Goal: Find specific fact: Find specific fact

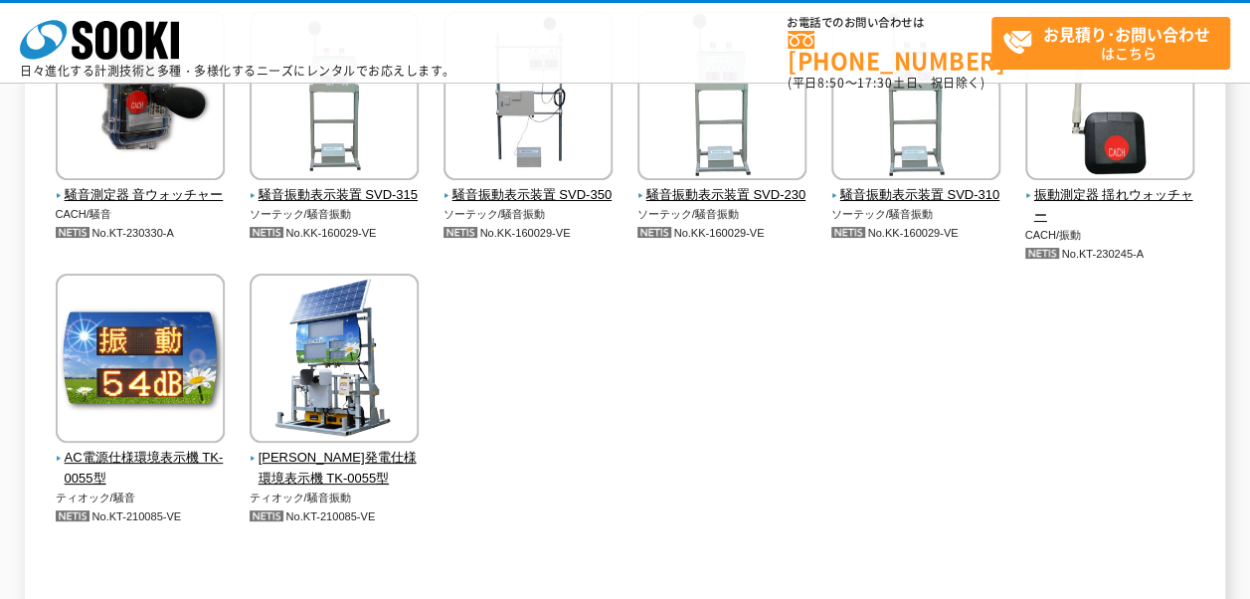
scroll to position [298, 0]
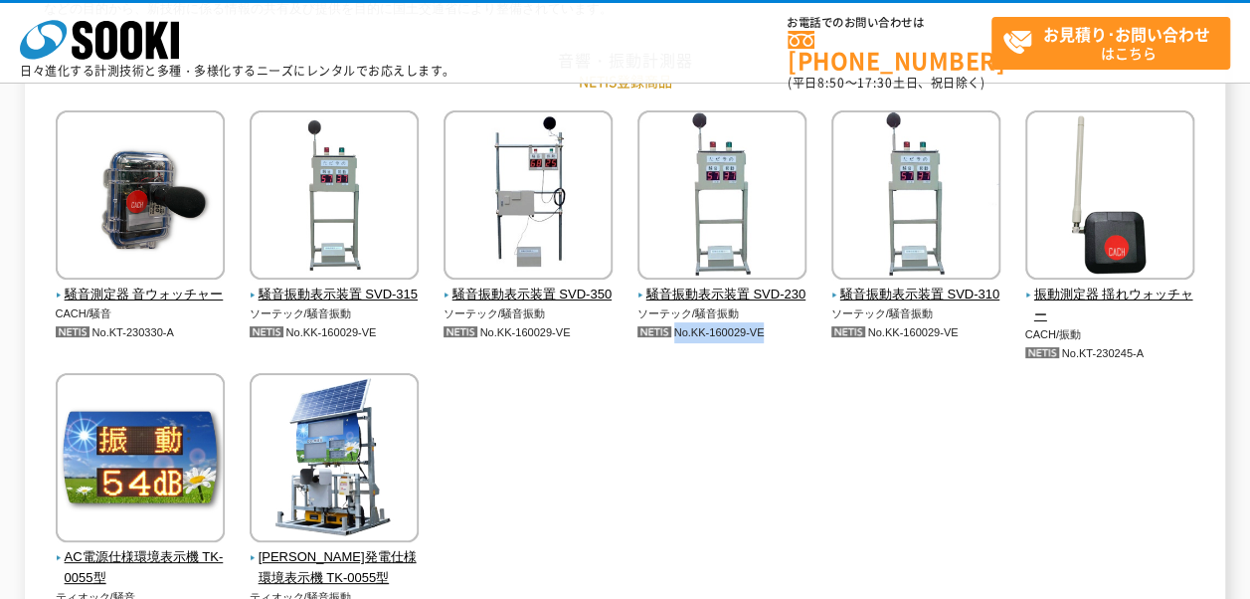
drag, startPoint x: 670, startPoint y: 352, endPoint x: 774, endPoint y: 356, distance: 103.5
click at [774, 343] on p "No.KK-160029-VE" at bounding box center [722, 332] width 170 height 21
drag, startPoint x: 774, startPoint y: 356, endPoint x: 749, endPoint y: 357, distance: 24.9
drag, startPoint x: 749, startPoint y: 357, endPoint x: 701, endPoint y: 366, distance: 48.6
click at [701, 366] on div "騒音測定器 音ウォッチャー CACH/騒音 No.KT-230330-A" at bounding box center [625, 387] width 1163 height 555
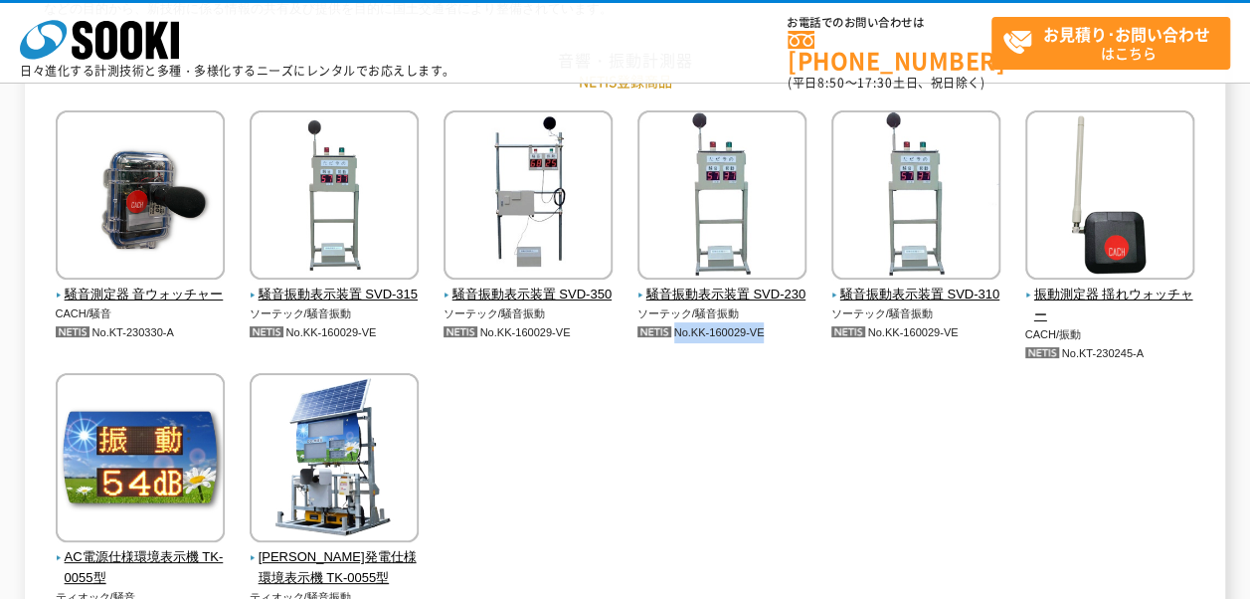
click at [724, 343] on p "No.KK-160029-VE" at bounding box center [722, 332] width 170 height 21
click at [713, 343] on p "No.KK-160029-VE" at bounding box center [722, 332] width 170 height 21
drag, startPoint x: 708, startPoint y: 354, endPoint x: 738, endPoint y: 351, distance: 30.0
click at [738, 343] on p "No.KK-160029-VE" at bounding box center [722, 332] width 170 height 21
click at [740, 343] on p "No.KK-160029-VE" at bounding box center [722, 332] width 170 height 21
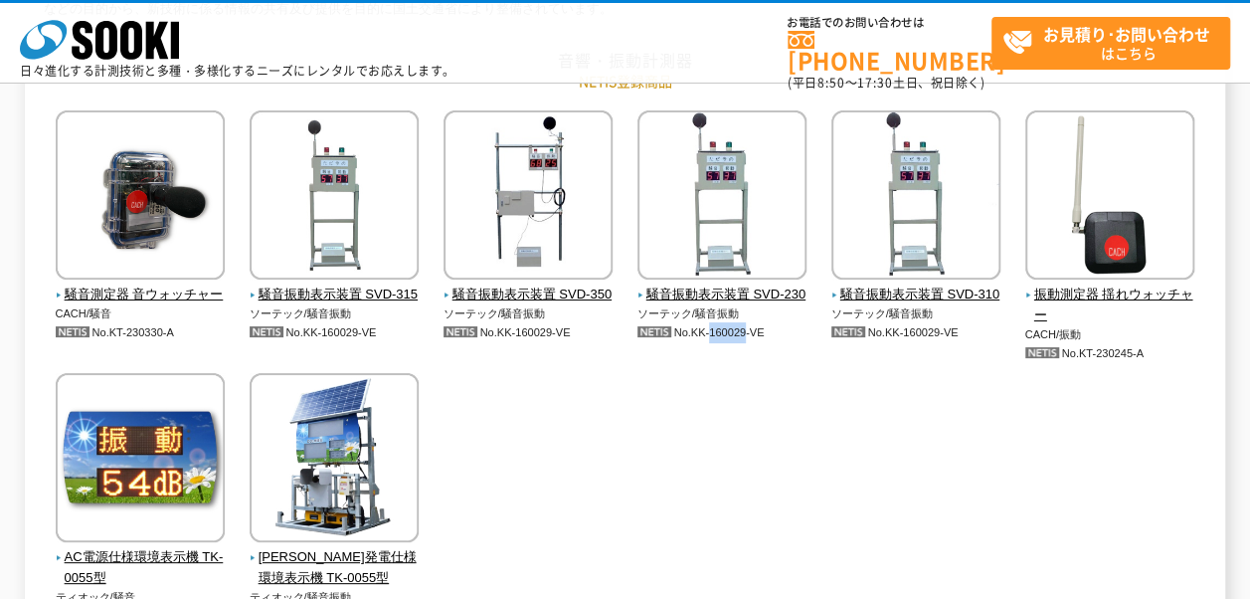
drag, startPoint x: 751, startPoint y: 351, endPoint x: 713, endPoint y: 352, distance: 37.8
click at [713, 343] on p "No.KK-160029-VE" at bounding box center [722, 332] width 170 height 21
copy p "160029"
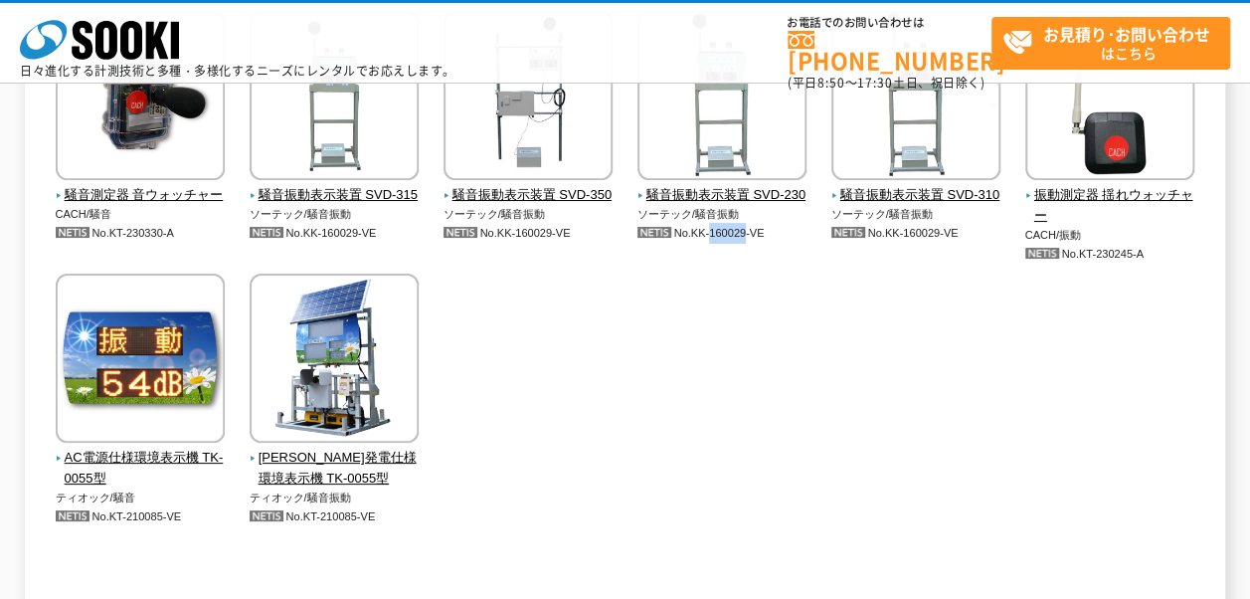
scroll to position [99, 0]
